Goal: Find specific page/section: Find specific page/section

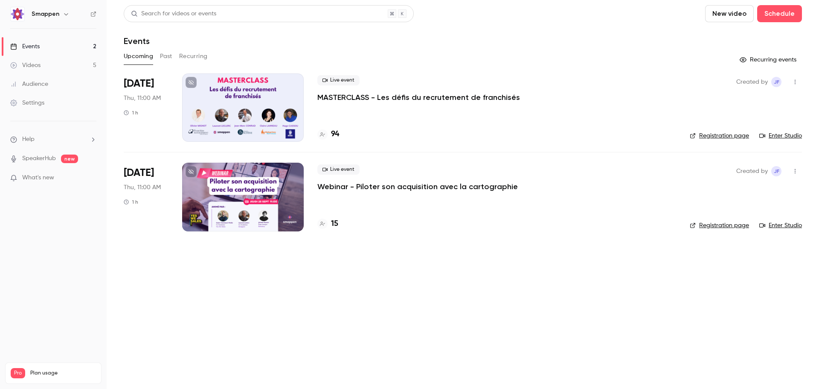
click at [336, 225] on h4 "15" at bounding box center [334, 224] width 7 height 12
click at [335, 135] on h4 "94" at bounding box center [335, 134] width 8 height 12
